Goal: Information Seeking & Learning: Understand process/instructions

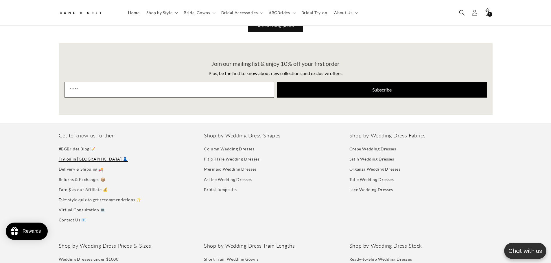
scroll to position [2940, 0]
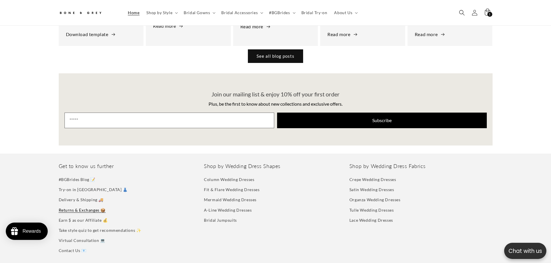
click at [78, 205] on link "Returns & Exchanges 📦" at bounding box center [82, 210] width 47 height 10
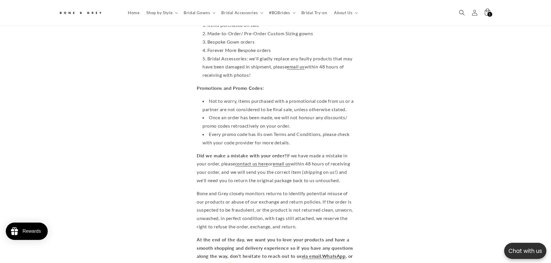
scroll to position [0, 159]
drag, startPoint x: 218, startPoint y: 131, endPoint x: 362, endPoint y: 139, distance: 143.7
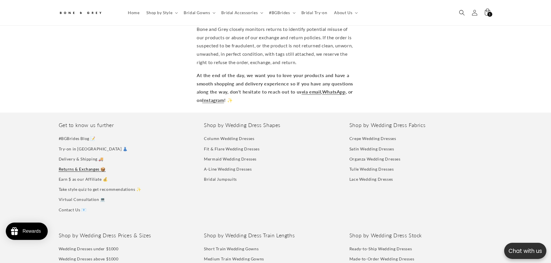
scroll to position [1298, 0]
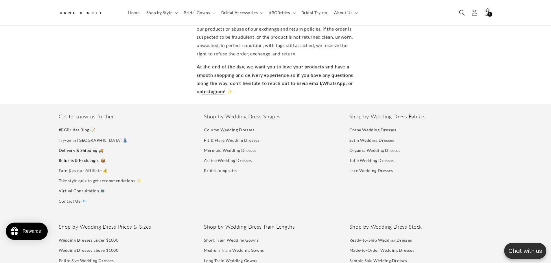
click at [73, 145] on link "Delivery & Shipping 🚚" at bounding box center [81, 150] width 45 height 10
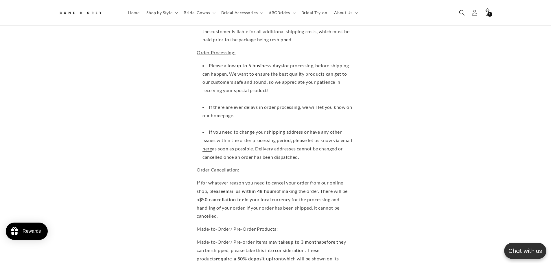
scroll to position [0, 159]
click at [225, 180] on span "If for whatever reason you need to cancel your order from our online shop, plea…" at bounding box center [272, 199] width 151 height 39
drag, startPoint x: 194, startPoint y: 95, endPoint x: 351, endPoint y: 132, distance: 161.8
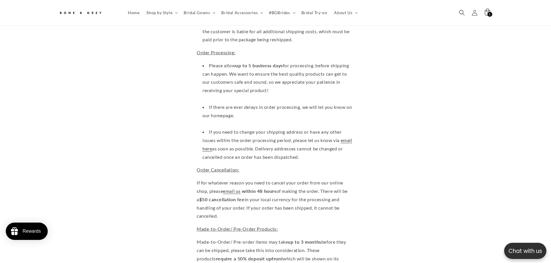
drag, startPoint x: 195, startPoint y: 94, endPoint x: 358, endPoint y: 132, distance: 167.9
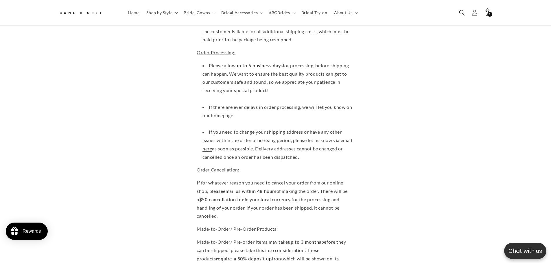
scroll to position [0, 159]
copy div "Order Cancellation: If for whatever reason you need to cancel your order from o…"
